Goal: Information Seeking & Learning: Learn about a topic

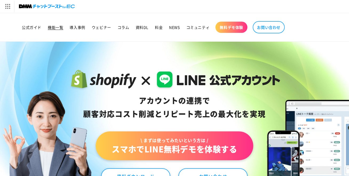
click at [59, 26] on span "機能一覧" at bounding box center [55, 27] width 15 height 5
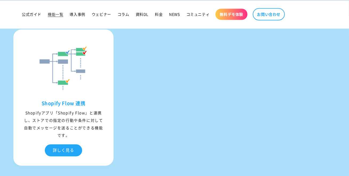
scroll to position [2125, 0]
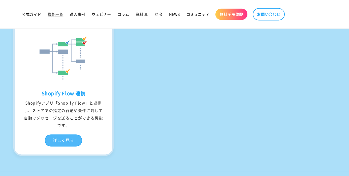
click at [64, 139] on div "詳しく見る" at bounding box center [63, 140] width 37 height 12
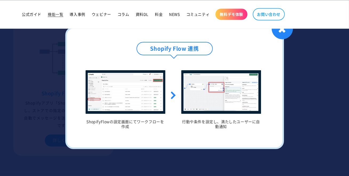
scroll to position [2120, 0]
click at [241, 84] on img at bounding box center [221, 92] width 80 height 44
click at [195, 51] on h4 "Shopify Flow 連携" at bounding box center [174, 48] width 76 height 13
click at [283, 33] on div "✖" at bounding box center [282, 28] width 21 height 21
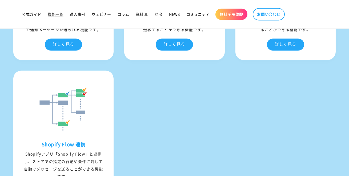
scroll to position [2071, 0]
